Goal: Transaction & Acquisition: Purchase product/service

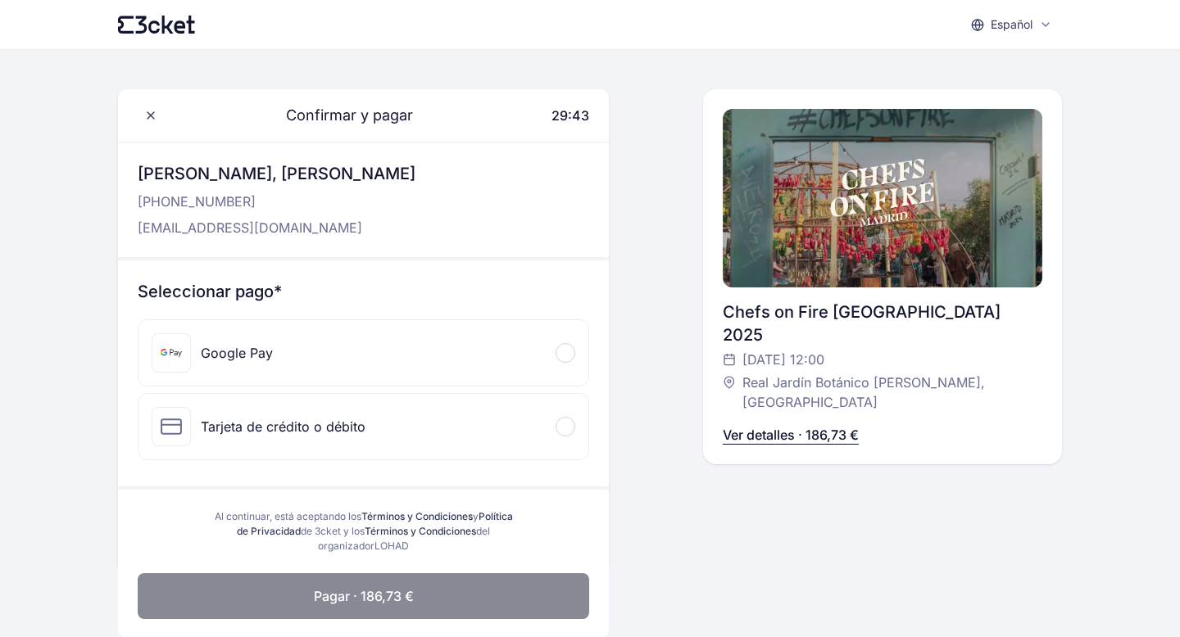
click at [355, 432] on div "Tarjeta de crédito o débito" at bounding box center [283, 427] width 165 height 20
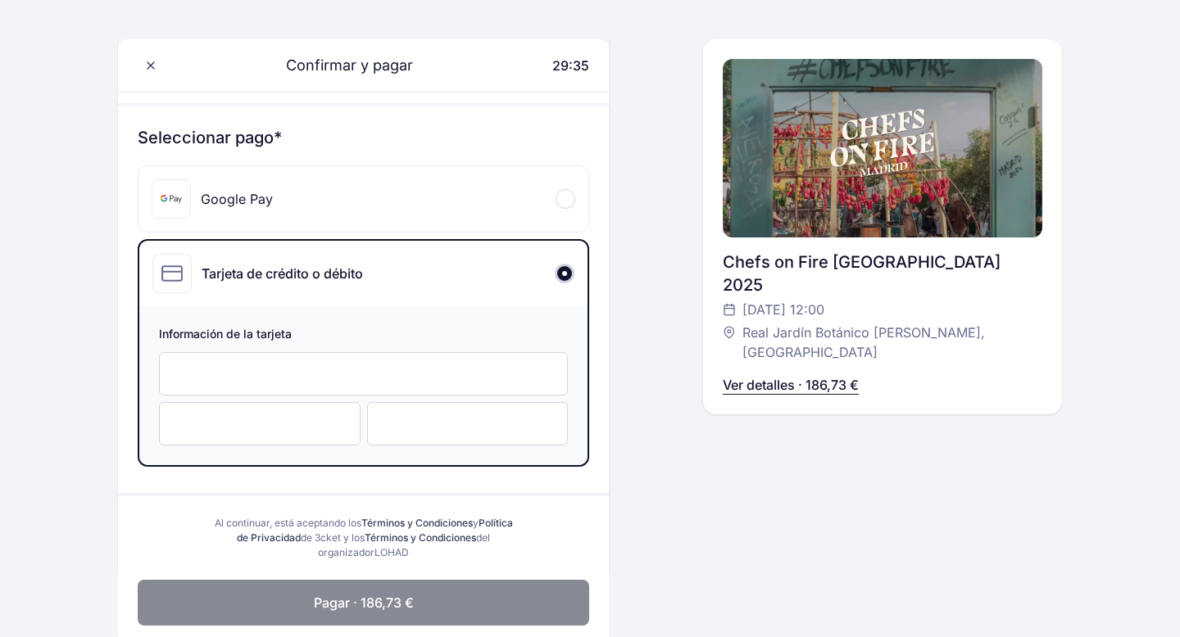
scroll to position [143, 0]
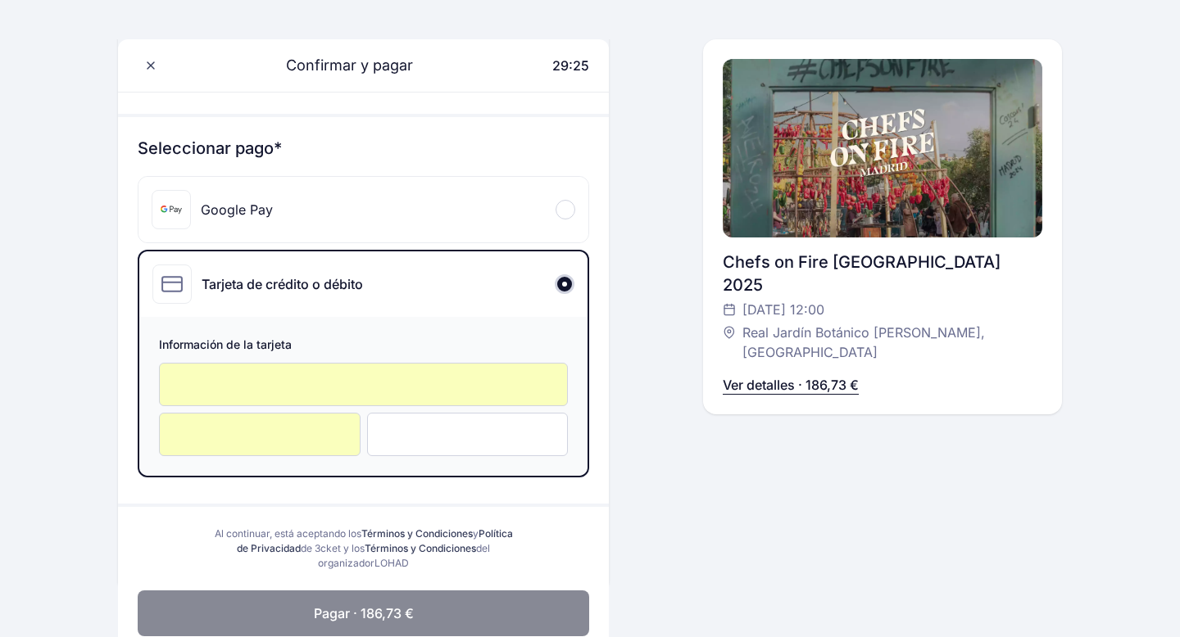
click at [419, 616] on button "Pagar · 186,73 €" at bounding box center [363, 614] width 451 height 46
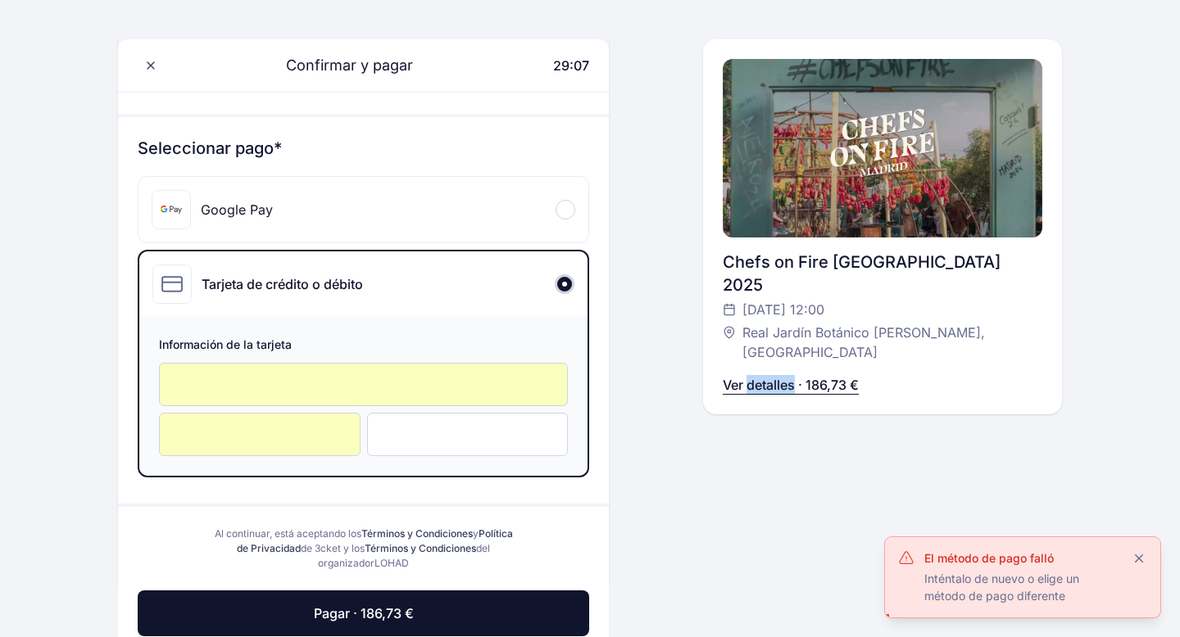
click at [759, 375] on p "Ver detalles · 186,73 €" at bounding box center [791, 385] width 136 height 20
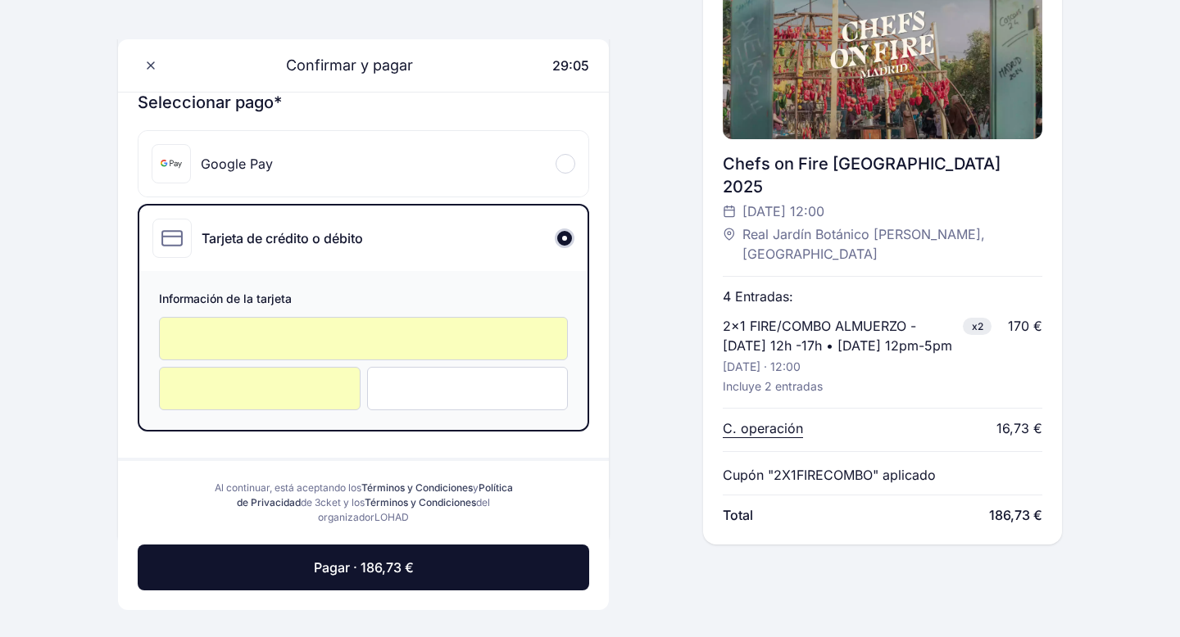
scroll to position [190, 0]
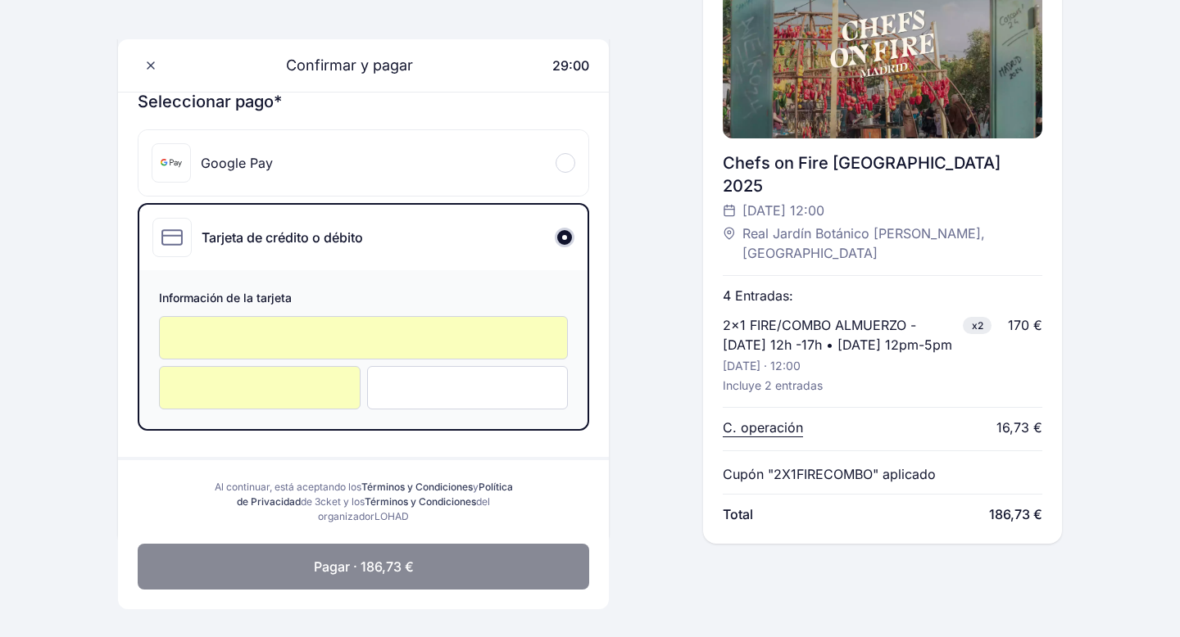
click at [342, 563] on span "Pagar · 186,73 €" at bounding box center [364, 567] width 100 height 20
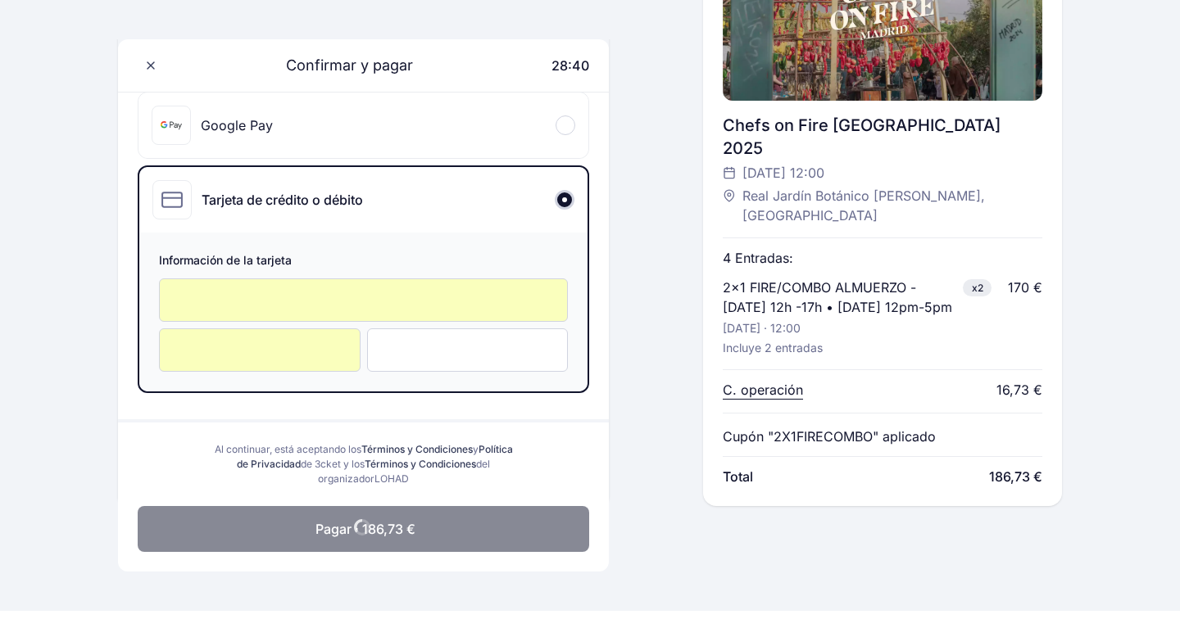
scroll to position [0, 0]
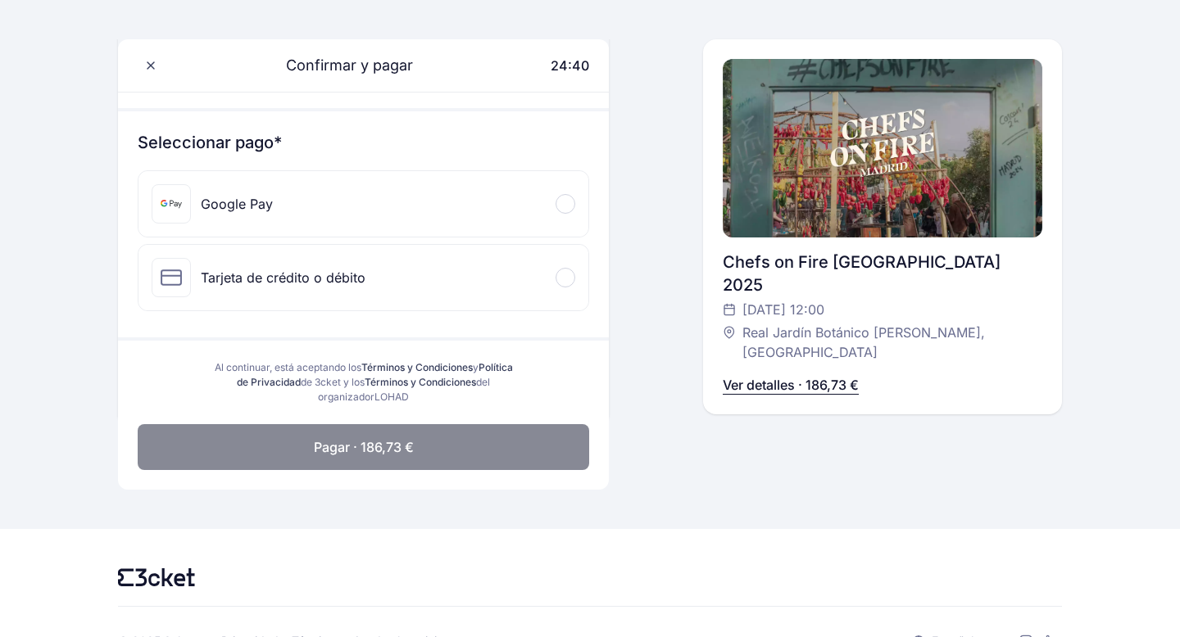
scroll to position [140, 0]
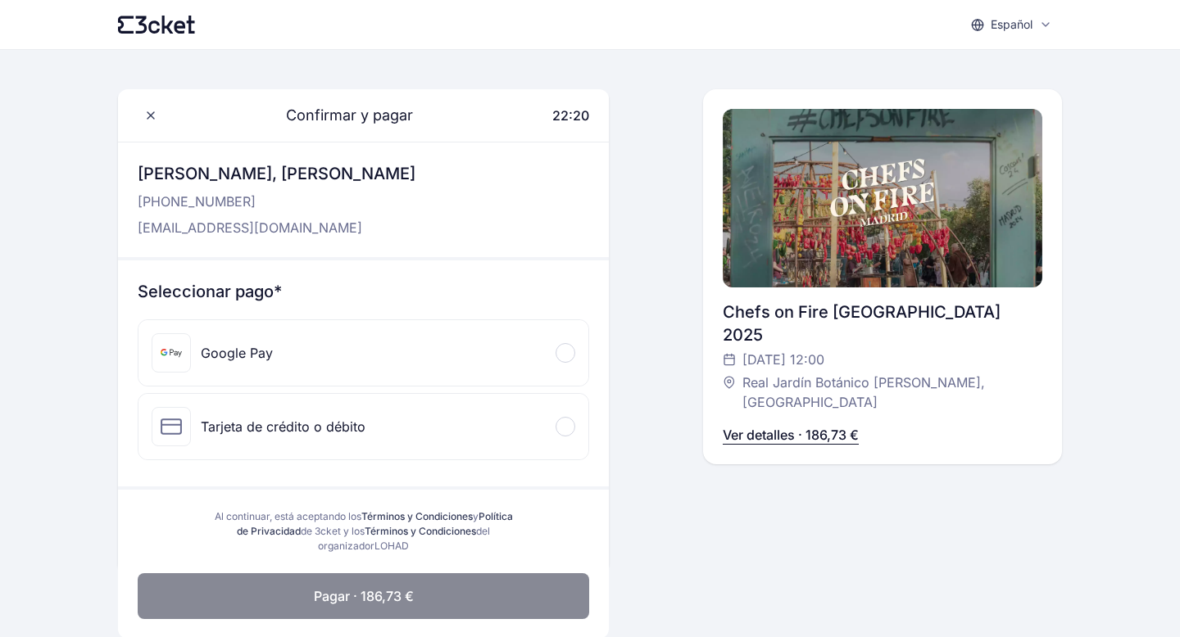
click at [825, 425] on p "Ver detalles · 186,73 €" at bounding box center [791, 435] width 136 height 20
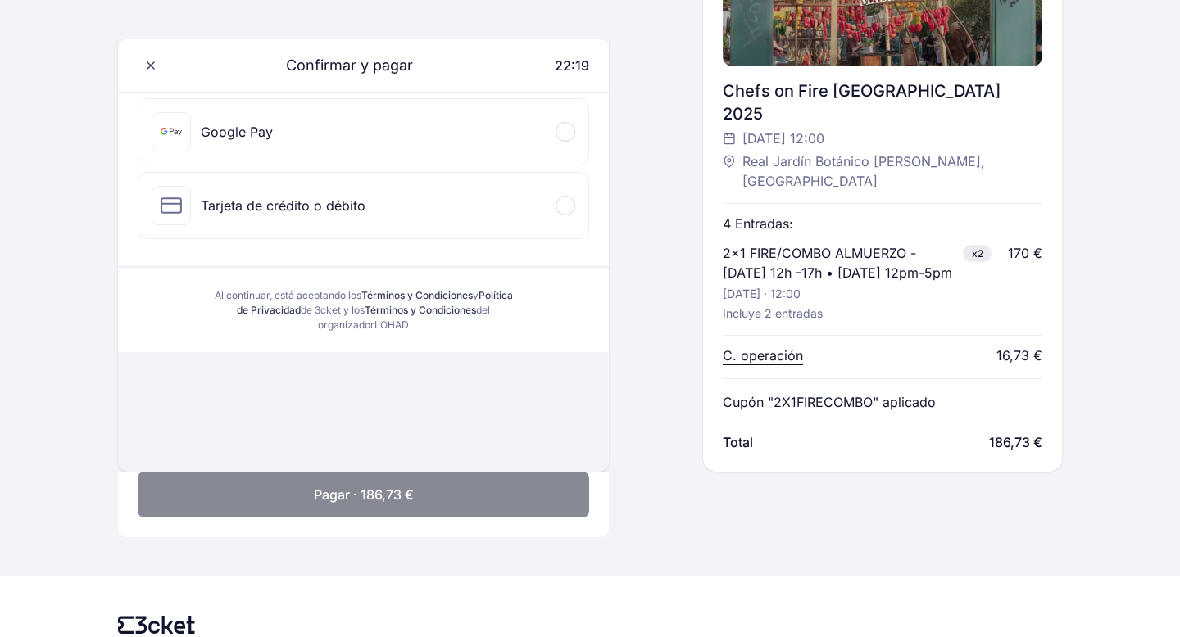
scroll to position [245, 0]
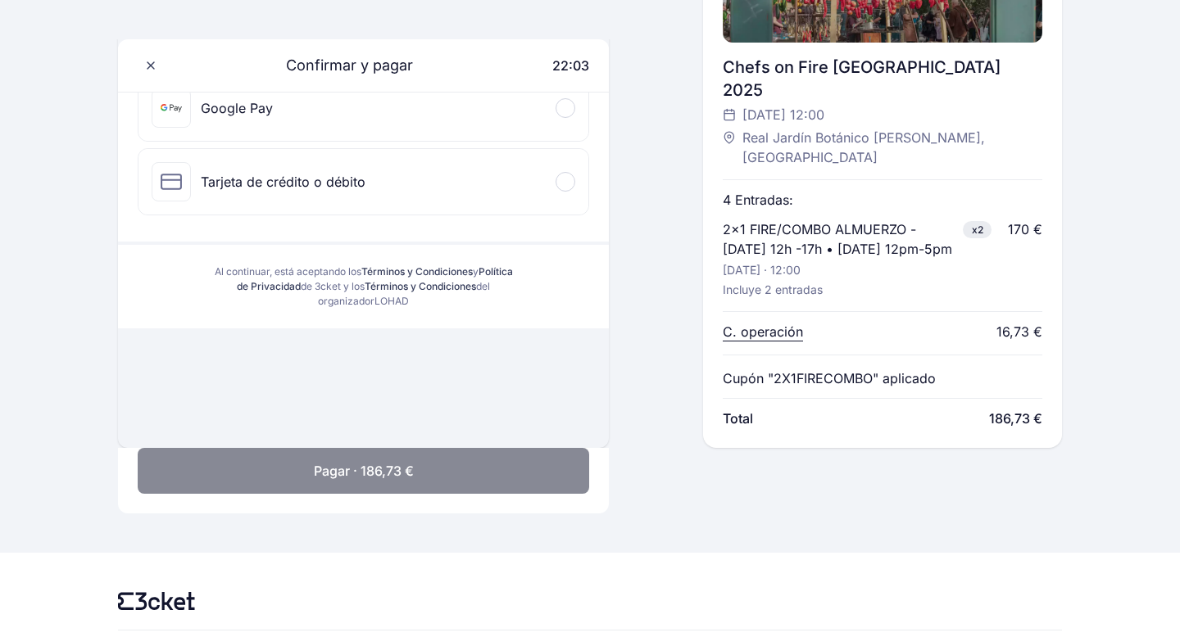
click at [360, 112] on div "Google Pay" at bounding box center [363, 108] width 450 height 66
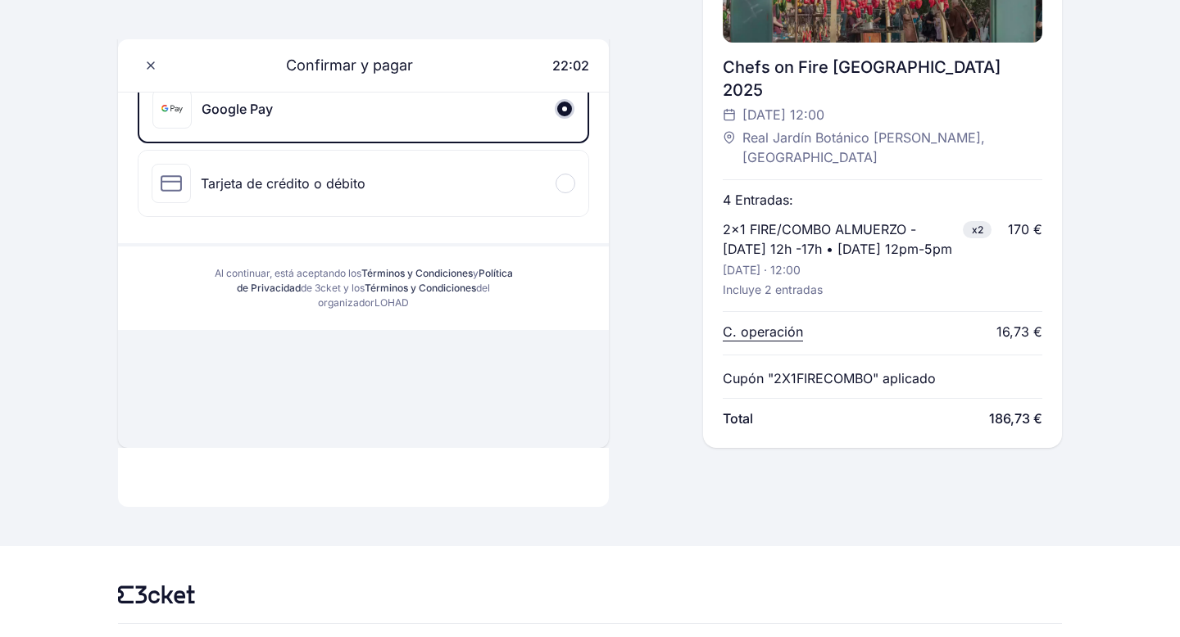
click at [338, 170] on div "Tarjeta de crédito o débito" at bounding box center [259, 183] width 214 height 39
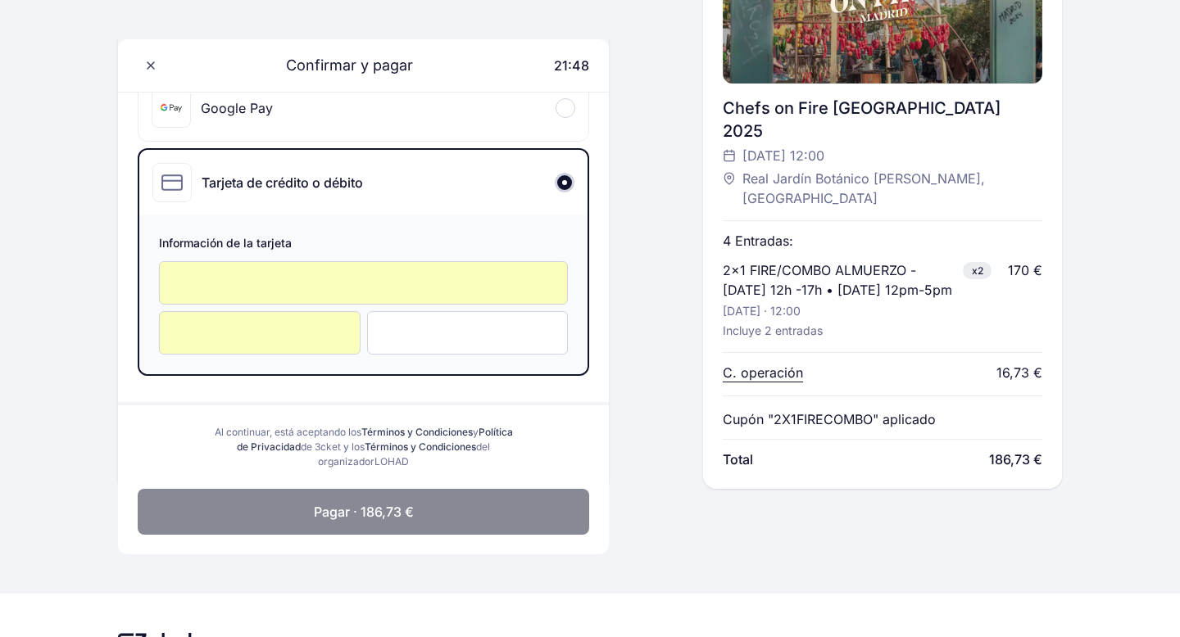
click at [468, 347] on div at bounding box center [468, 332] width 202 height 43
click at [350, 513] on span "Pagar · 186,73 €" at bounding box center [364, 512] width 100 height 20
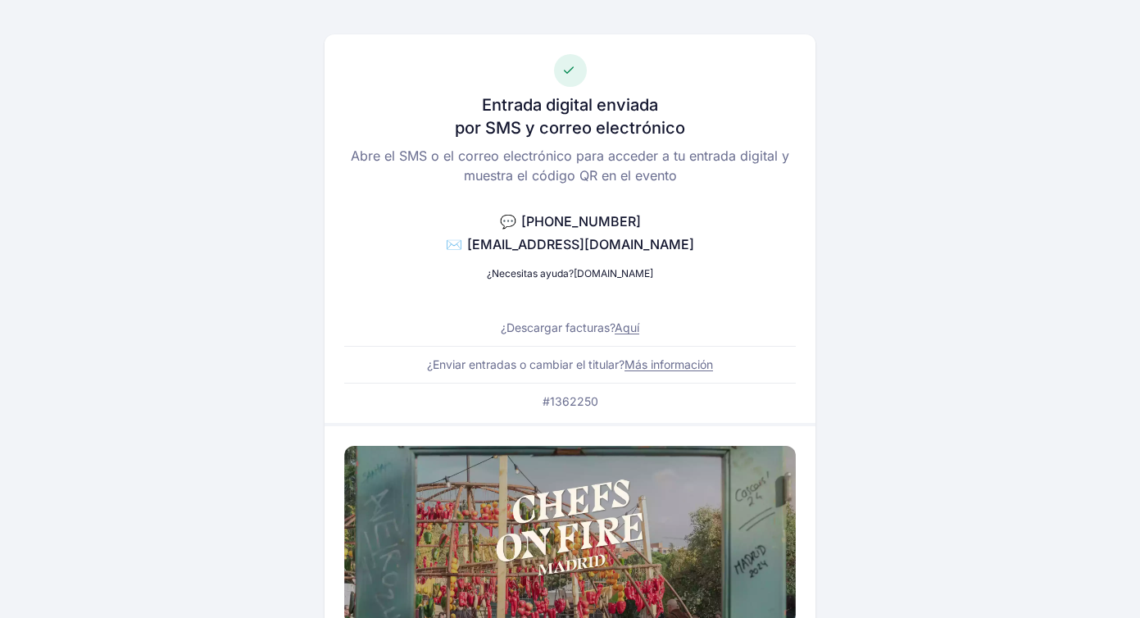
scroll to position [147, 0]
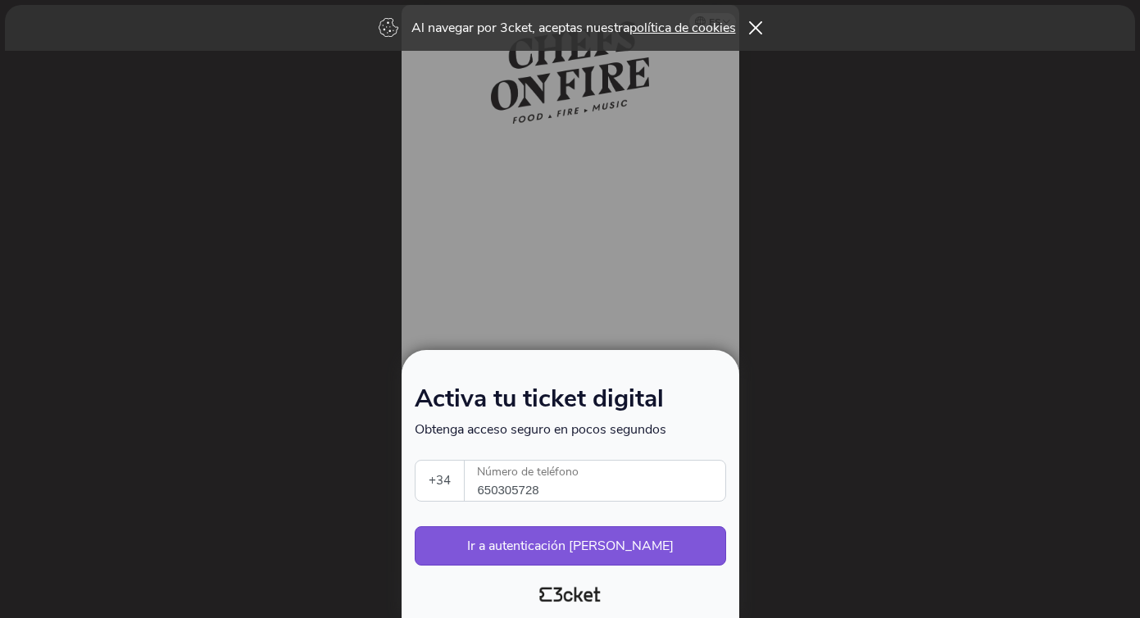
select select "34"
click at [762, 34] on icon at bounding box center [755, 27] width 14 height 13
